Goal: Check status: Check status

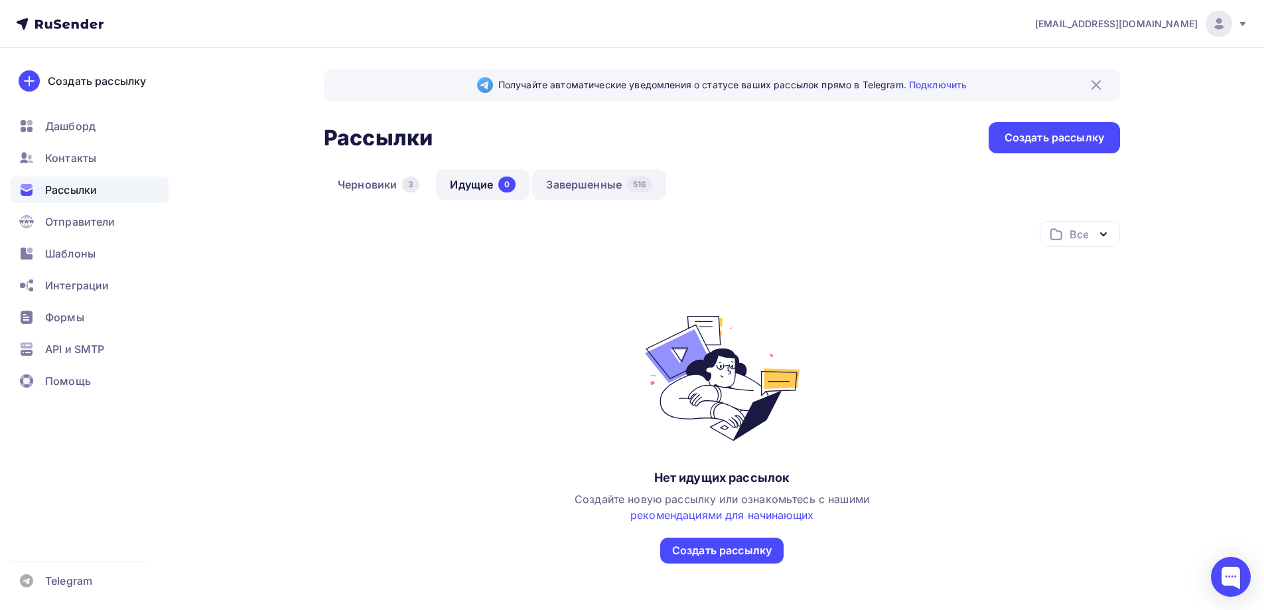
click at [573, 187] on link "Завершенные 516" at bounding box center [599, 184] width 134 height 31
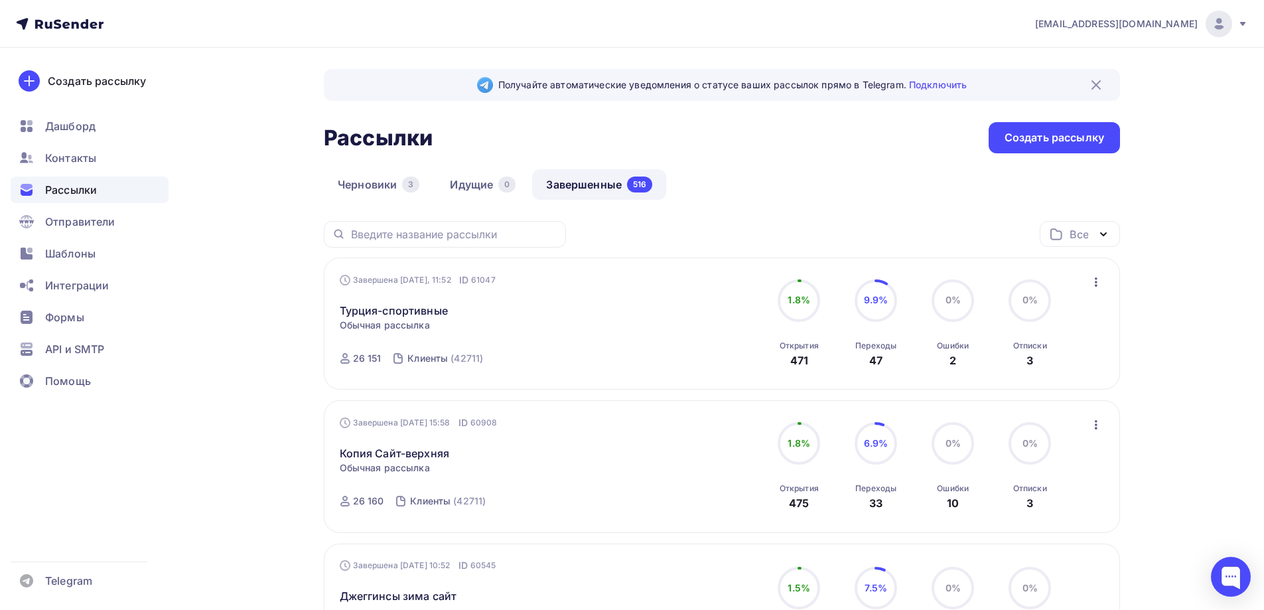
drag, startPoint x: 1260, startPoint y: 112, endPoint x: 1264, endPoint y: 187, distance: 74.4
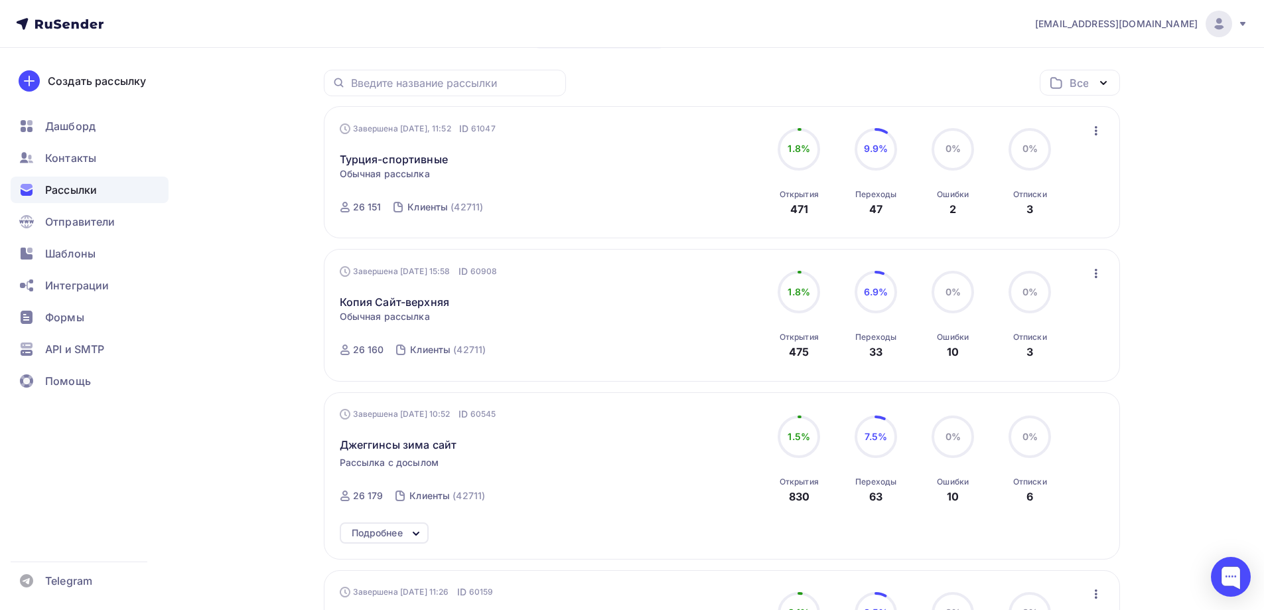
scroll to position [132, 0]
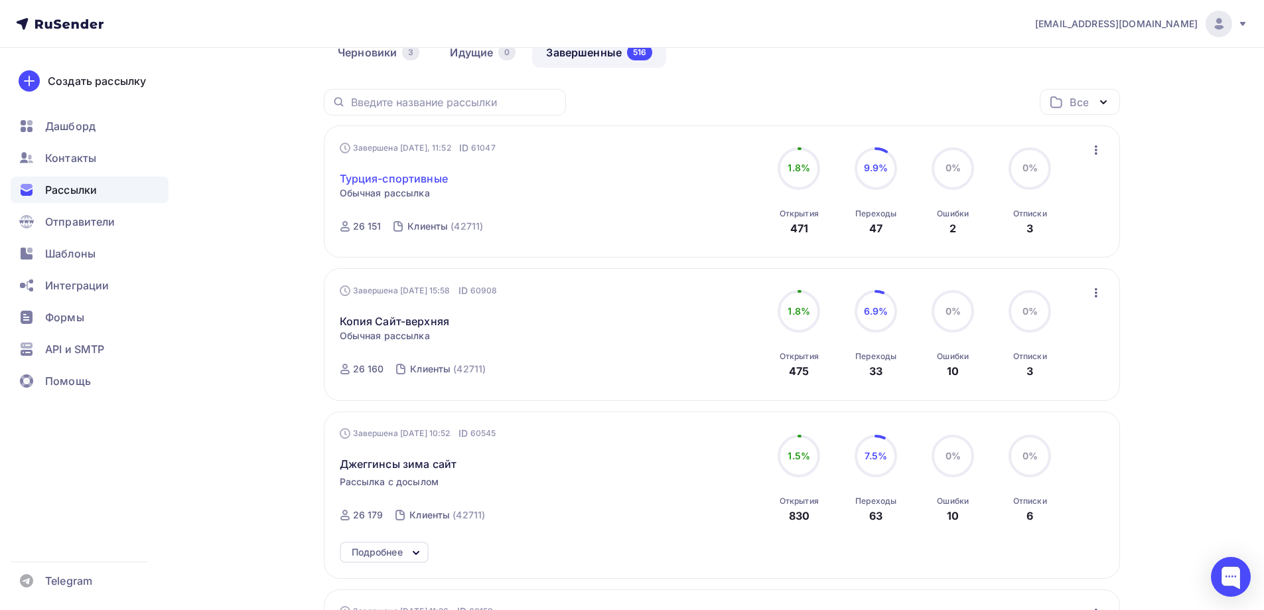
click at [376, 182] on link "Турция-спортивные" at bounding box center [394, 179] width 108 height 16
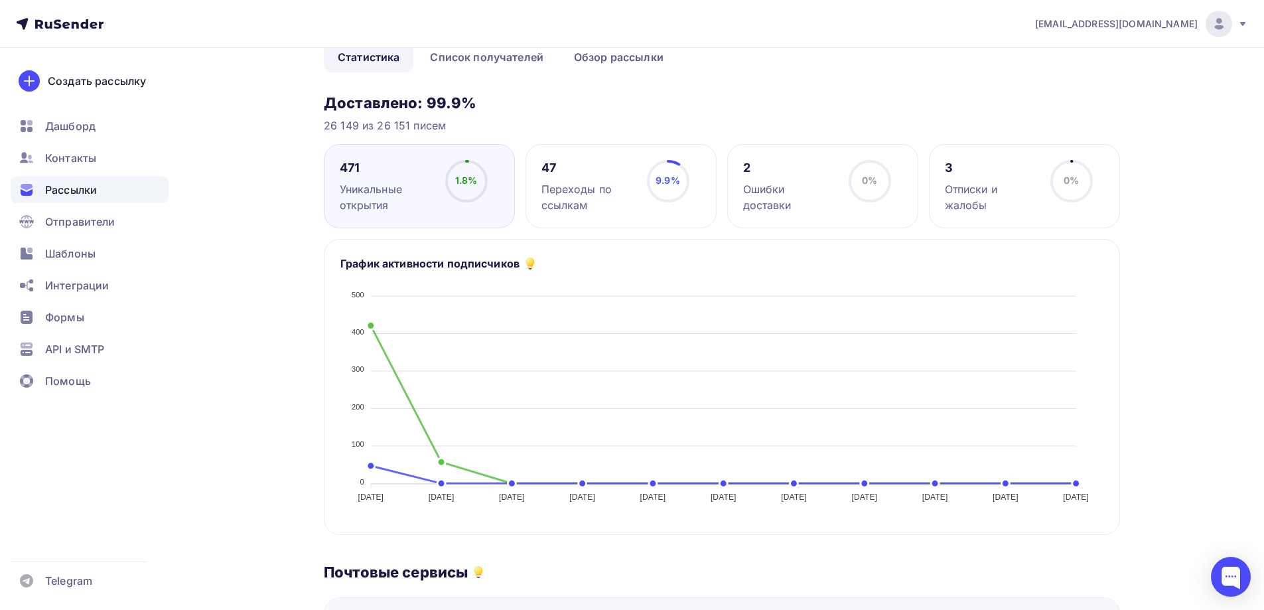
scroll to position [65, 0]
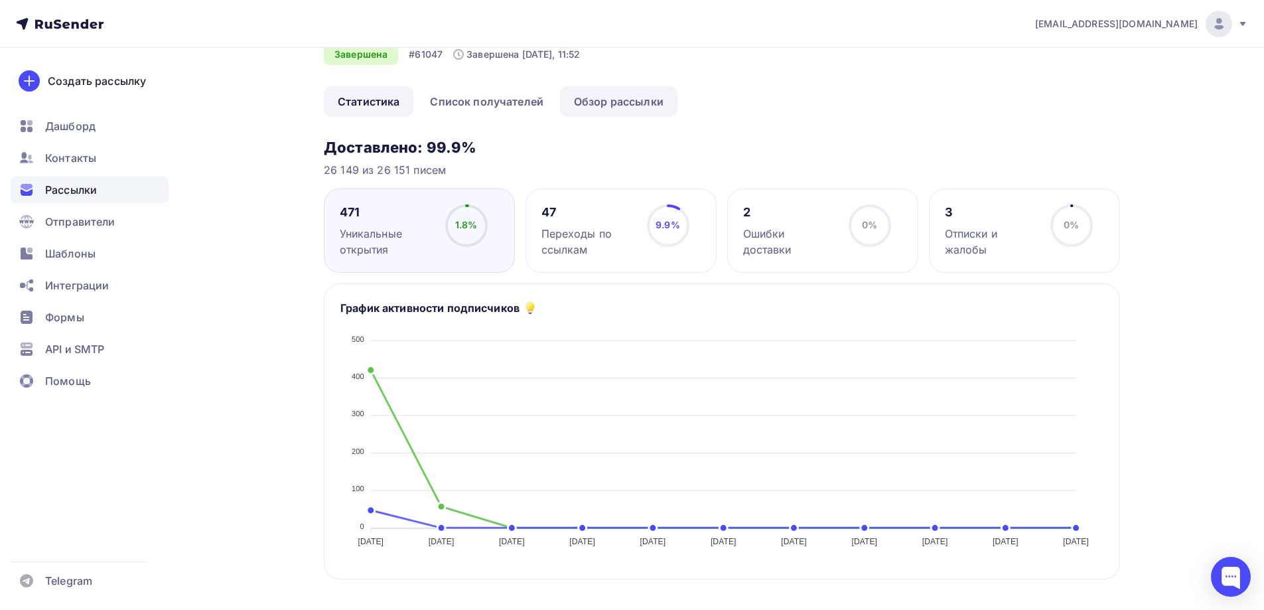
click at [617, 99] on link "Обзор рассылки" at bounding box center [618, 101] width 117 height 31
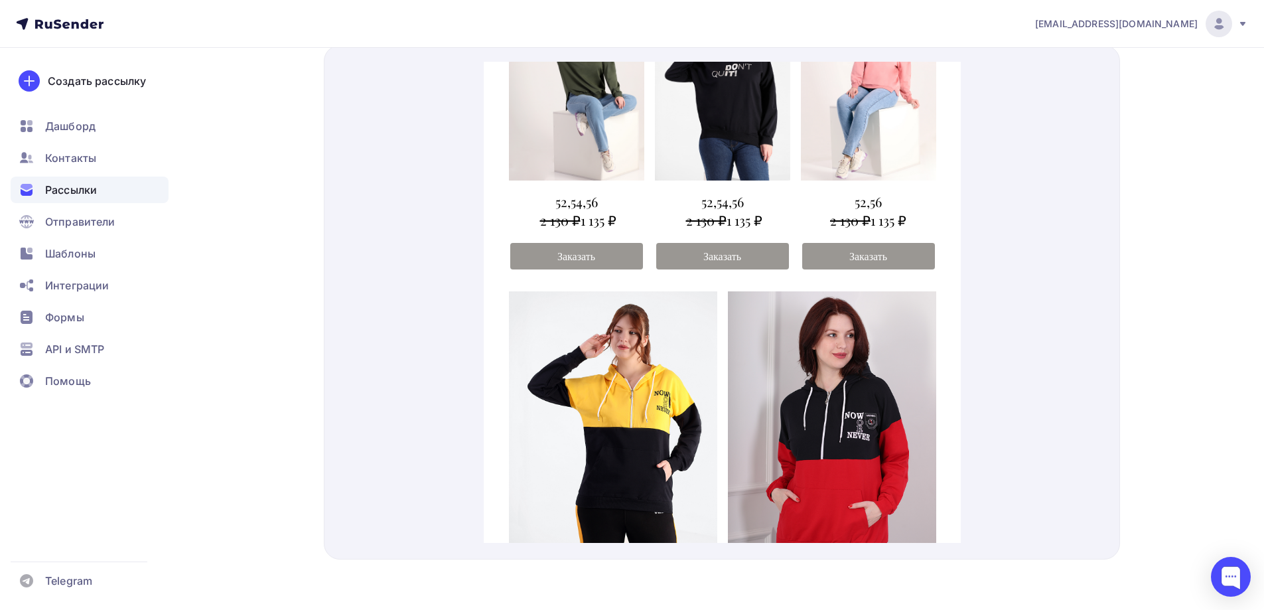
scroll to position [36, 0]
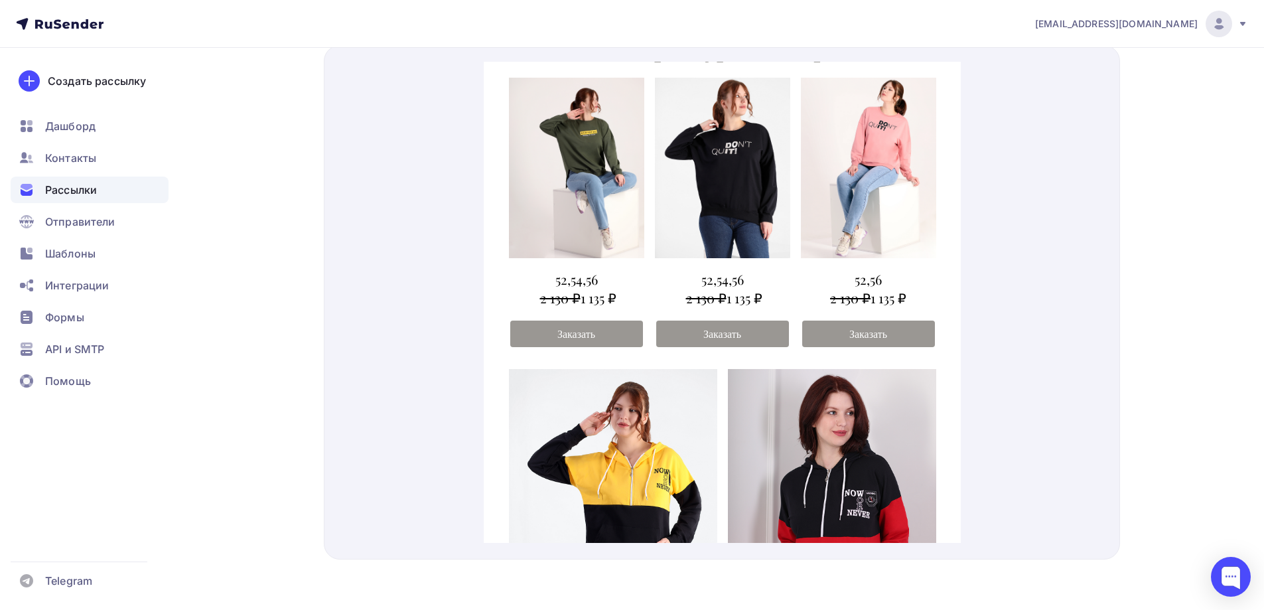
drag, startPoint x: 954, startPoint y: 110, endPoint x: 1505, endPoint y: 176, distance: 554.9
